Goal: Navigation & Orientation: Go to known website

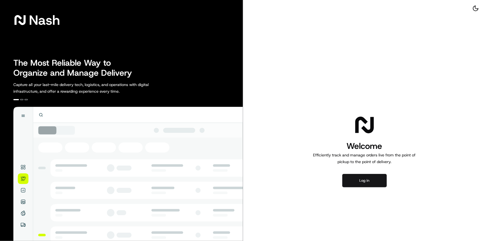
click at [368, 182] on button "Log in" at bounding box center [364, 180] width 45 height 13
